Goal: Task Accomplishment & Management: Use online tool/utility

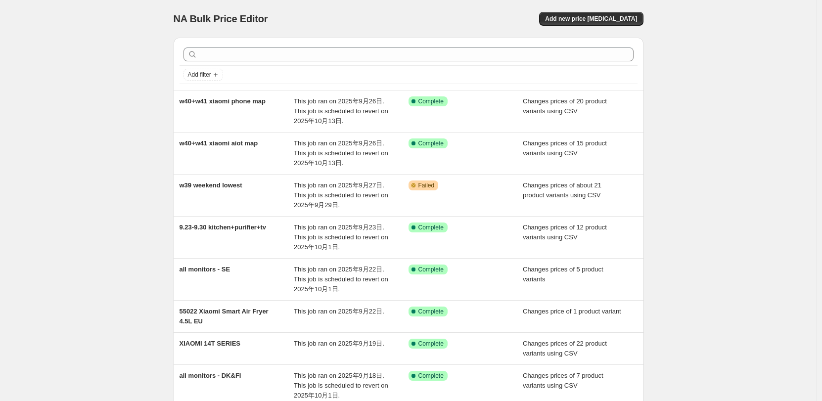
click at [100, 254] on div "NA Bulk Price Editor. This page is ready NA Bulk Price Editor Add new price cha…" at bounding box center [408, 289] width 817 height 579
click at [633, 14] on button "Add new price change job" at bounding box center [591, 19] width 104 height 14
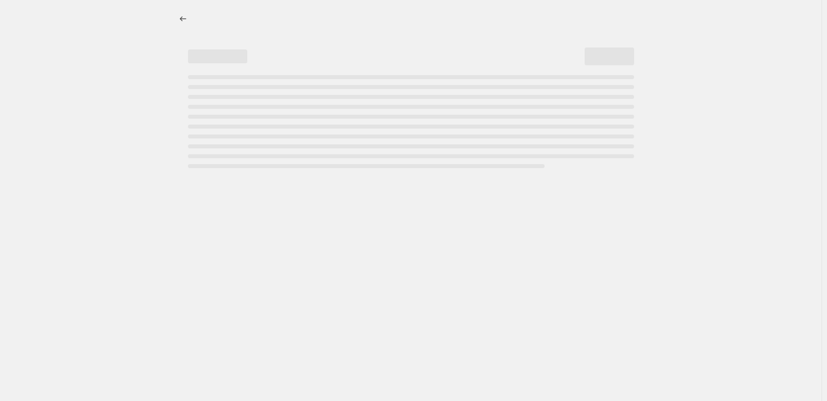
click at [328, 29] on div at bounding box center [411, 19] width 470 height 38
click at [179, 18] on icon "Price change jobs" at bounding box center [183, 19] width 10 height 10
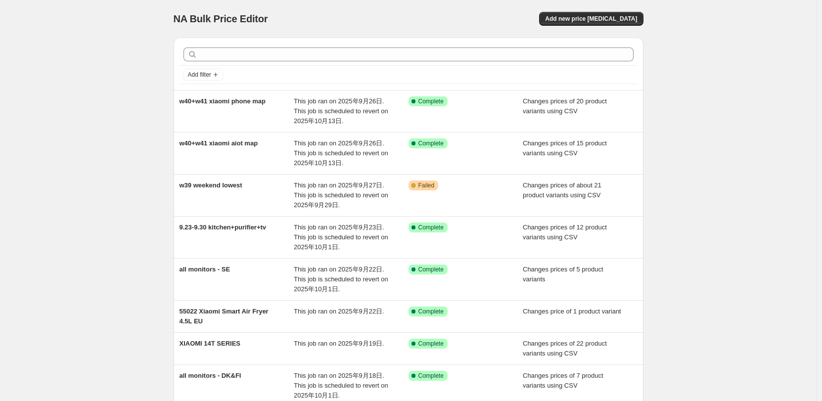
click at [313, 21] on div "NA Bulk Price Editor" at bounding box center [287, 19] width 226 height 14
click at [574, 11] on div "NA Bulk Price Editor. This page is ready NA Bulk Price Editor Add new price cha…" at bounding box center [409, 19] width 470 height 38
click at [571, 16] on span "Add new price change job" at bounding box center [591, 19] width 92 height 8
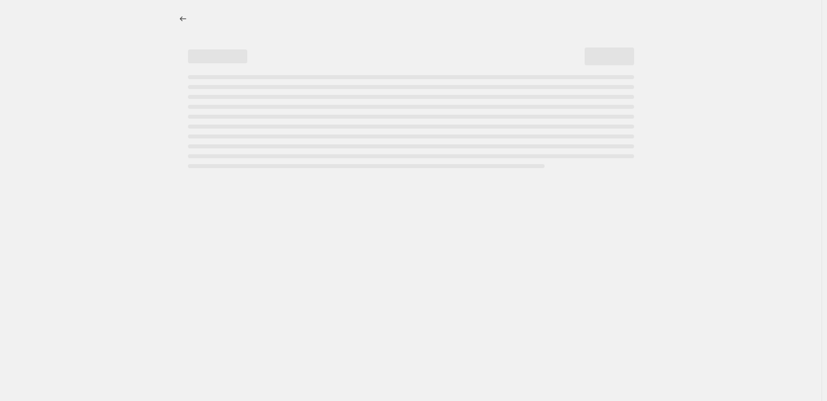
click at [333, 228] on div at bounding box center [410, 200] width 821 height 401
click at [199, 53] on div "Page loading" at bounding box center [217, 56] width 59 height 14
click at [180, 14] on button "Price change jobs" at bounding box center [183, 19] width 14 height 14
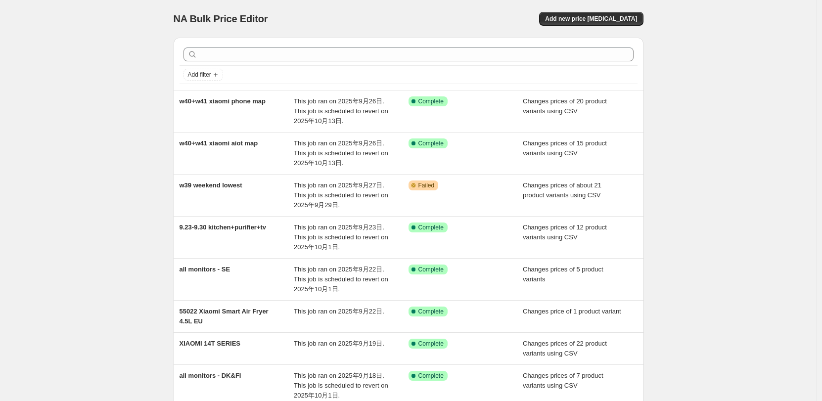
click at [601, 26] on div "NA Bulk Price Editor. This page is ready NA Bulk Price Editor Add new price cha…" at bounding box center [409, 19] width 470 height 38
click at [600, 21] on span "Add new price change job" at bounding box center [591, 19] width 92 height 8
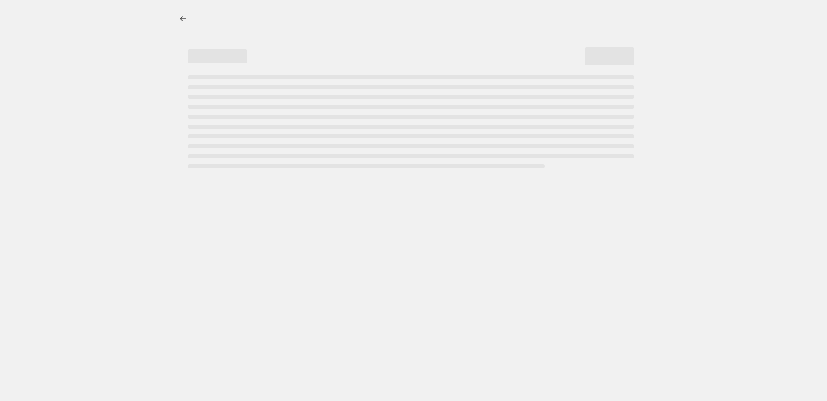
click at [484, 60] on div "Page loading" at bounding box center [411, 56] width 446 height 18
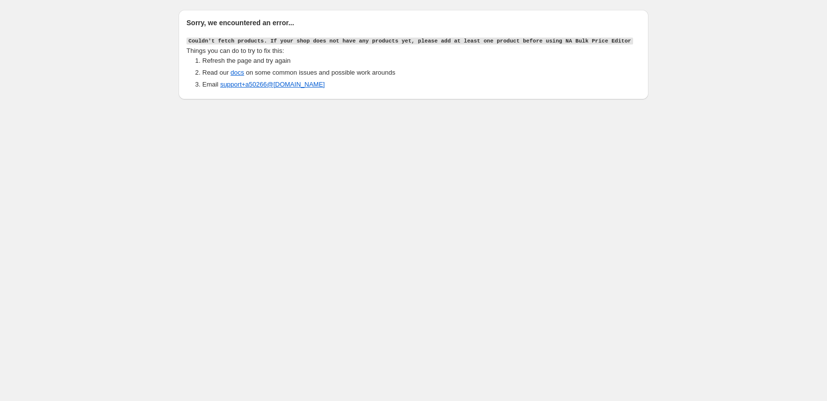
click at [160, 182] on body "Sorry, we encountered an error... Couldn't fetch products. If your shop does no…" at bounding box center [413, 200] width 827 height 401
